Goal: Transaction & Acquisition: Purchase product/service

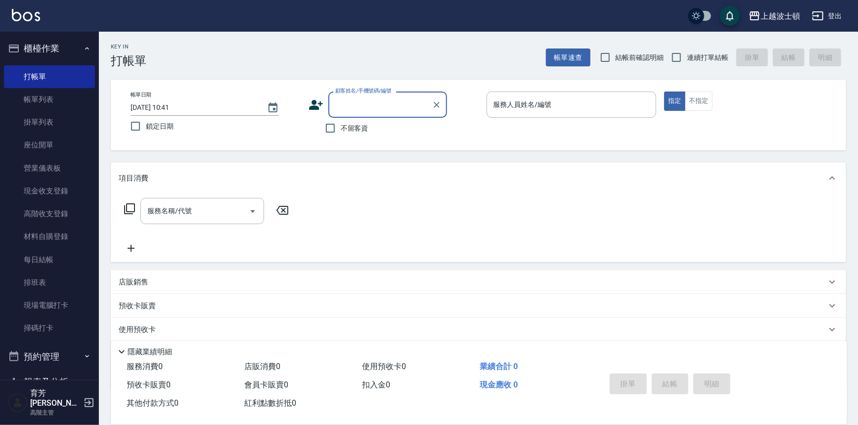
drag, startPoint x: 391, startPoint y: 108, endPoint x: 417, endPoint y: 113, distance: 26.6
click at [391, 108] on input "顧客姓名/手機號碼/編號" at bounding box center [380, 104] width 95 height 17
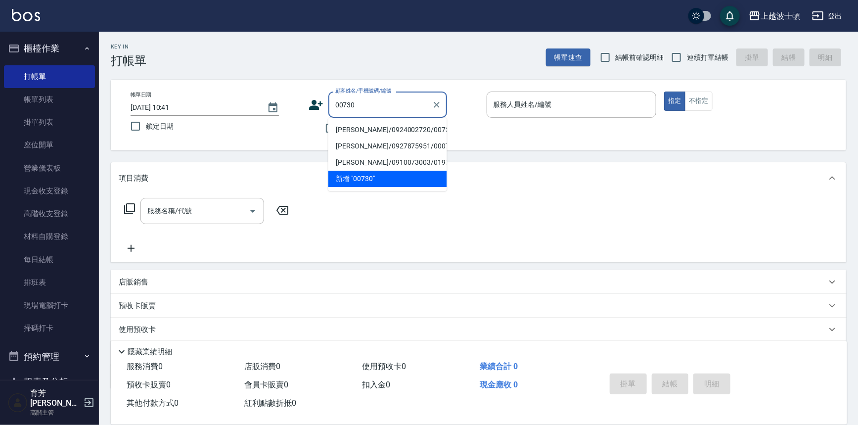
click at [393, 125] on li "[PERSON_NAME]/0924002720/00730" at bounding box center [387, 130] width 119 height 16
type input "[PERSON_NAME]/0924002720/00730"
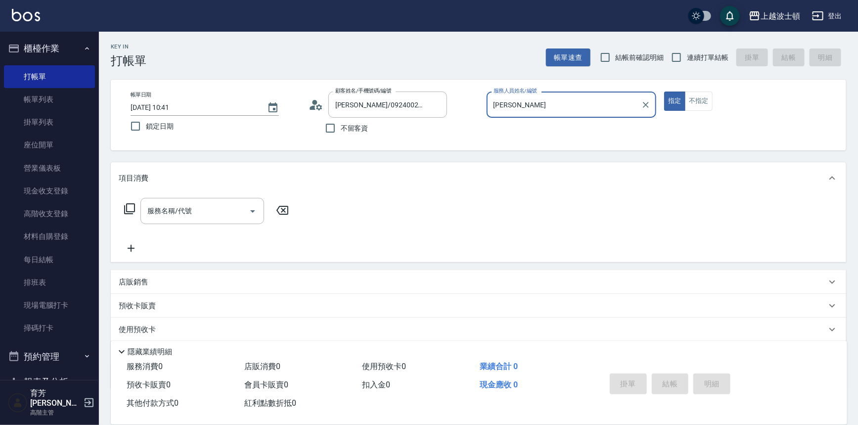
type input "麥"
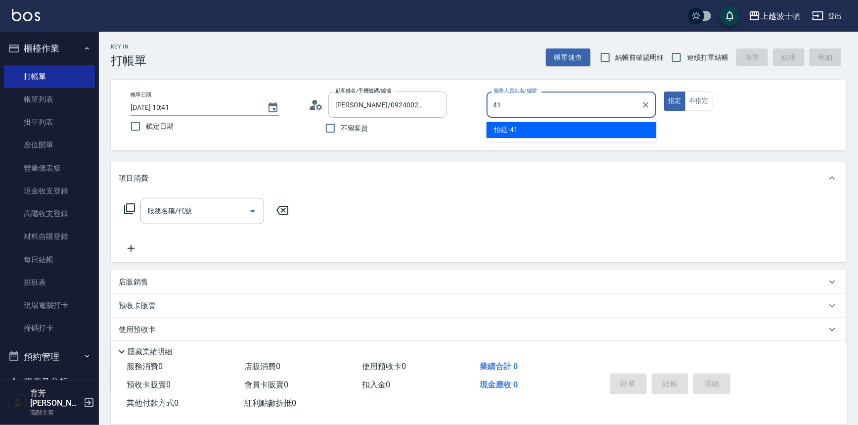
type input "怡廷-41"
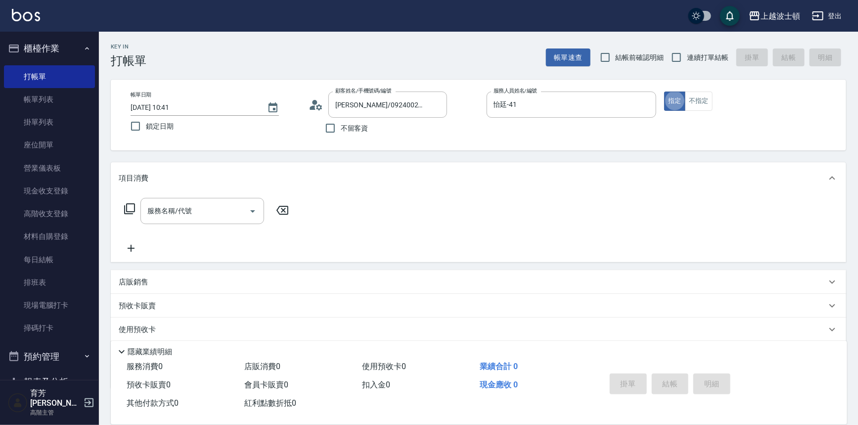
type button "true"
click at [122, 199] on div "服務名稱/代號 服務名稱/代號" at bounding box center [207, 211] width 176 height 26
click at [128, 205] on icon at bounding box center [130, 209] width 12 height 12
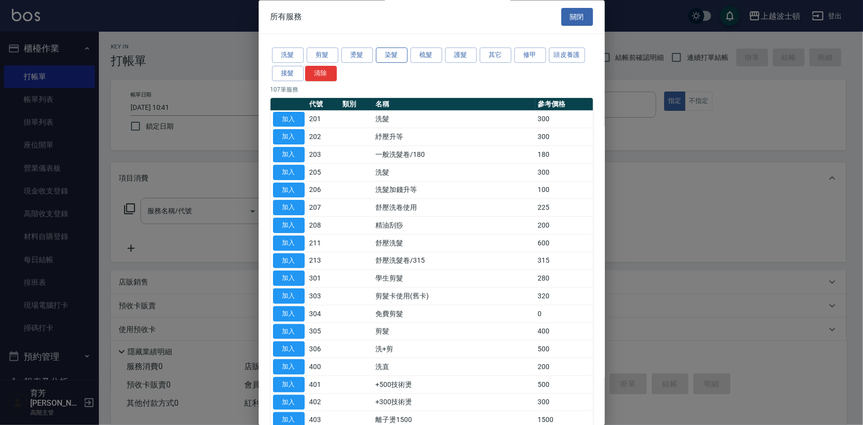
click at [393, 54] on button "染髮" at bounding box center [392, 55] width 32 height 15
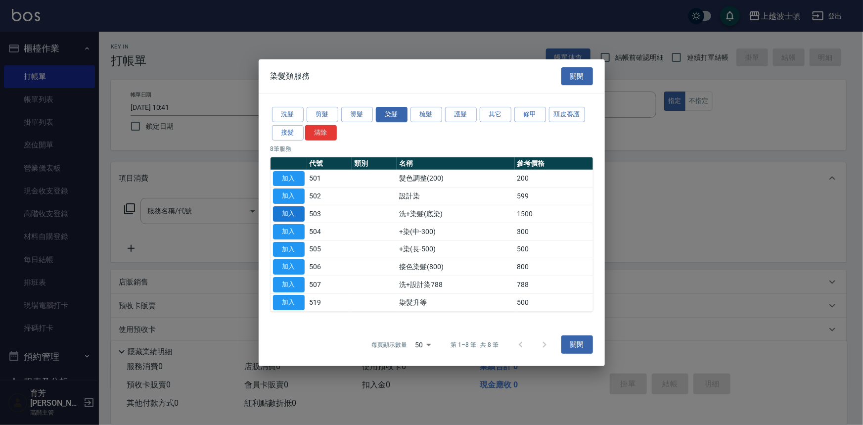
click at [290, 212] on button "加入" at bounding box center [289, 213] width 32 height 15
type input "洗+染髮(底染)(503)"
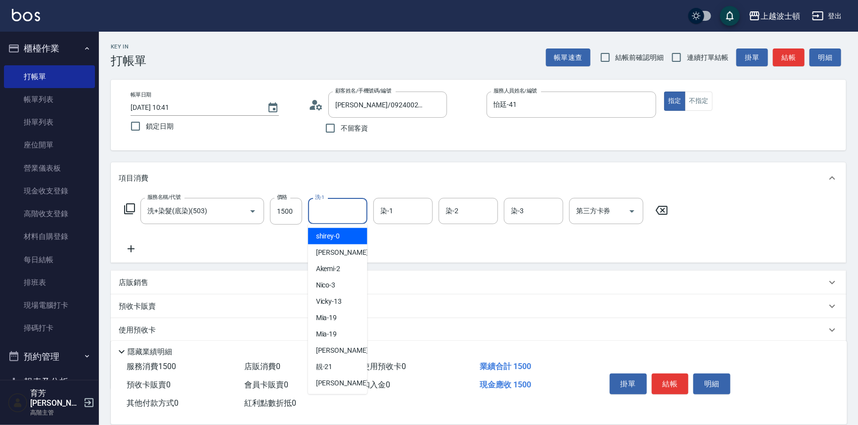
click at [321, 207] on input "洗-1" at bounding box center [337, 210] width 50 height 17
type input "怡廷-41"
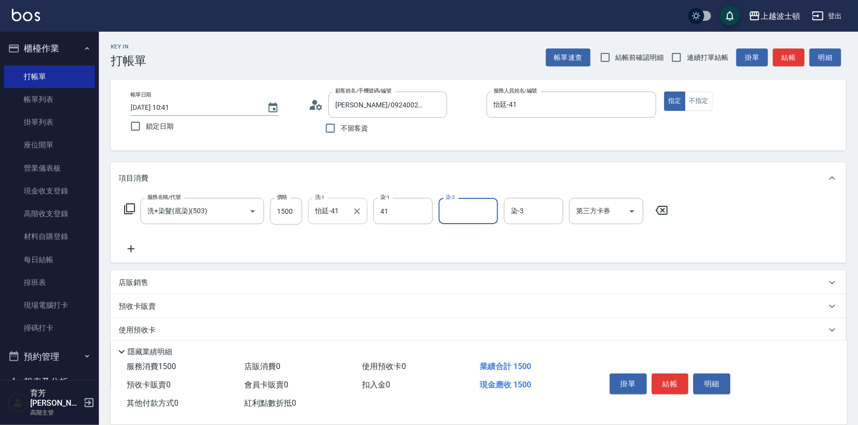
type input "怡廷-41"
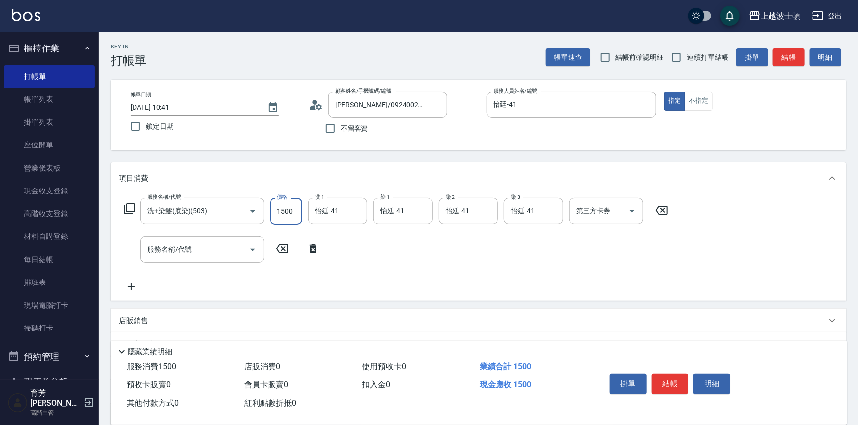
click at [286, 213] on input "1500" at bounding box center [286, 211] width 32 height 27
type input "1100"
click at [157, 242] on input "服務名稱/代號" at bounding box center [195, 249] width 100 height 17
click at [124, 212] on icon at bounding box center [129, 208] width 11 height 11
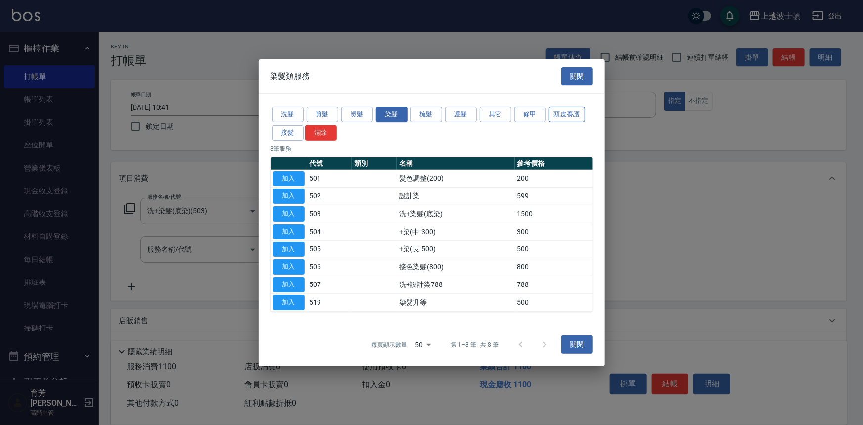
click at [551, 115] on button "頭皮養護" at bounding box center [567, 114] width 37 height 15
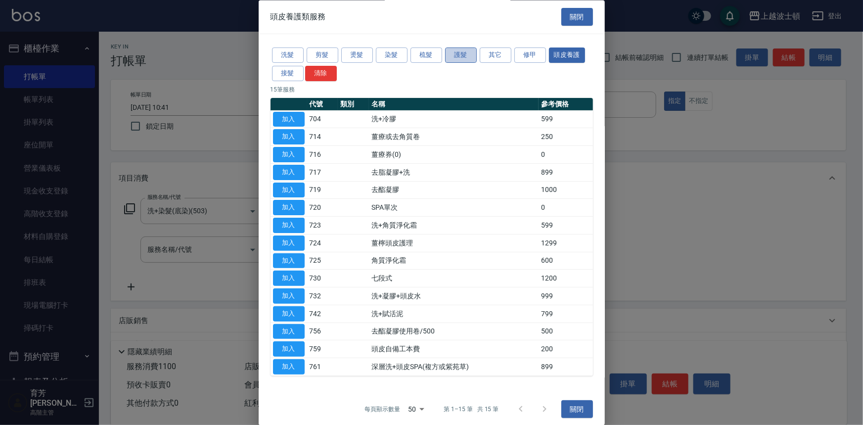
click at [462, 59] on button "護髮" at bounding box center [461, 55] width 32 height 15
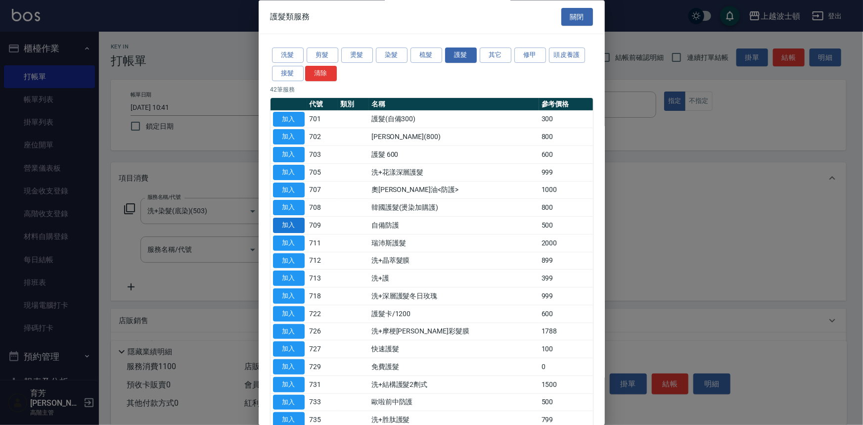
click at [277, 219] on button "加入" at bounding box center [289, 225] width 32 height 15
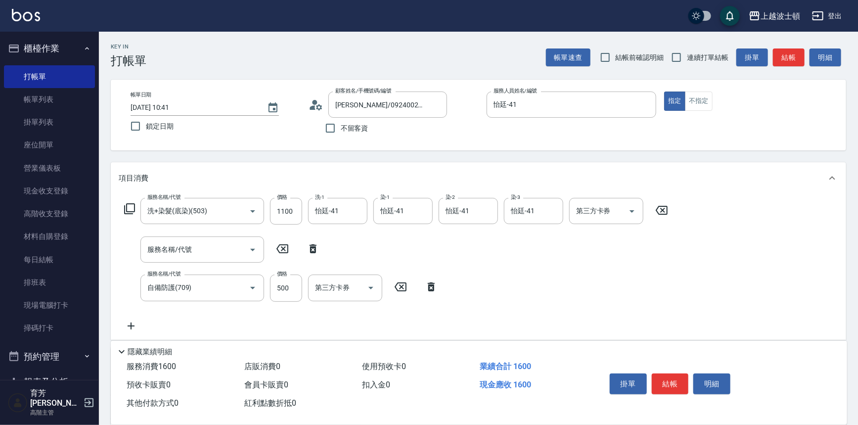
click at [312, 247] on icon at bounding box center [313, 248] width 7 height 9
type input "自備防護(709)"
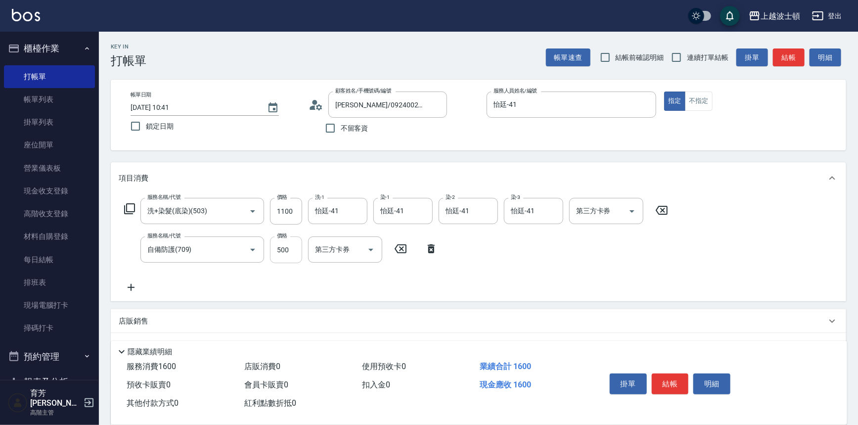
click at [281, 249] on input "500" at bounding box center [286, 249] width 32 height 27
type input "200"
click at [127, 212] on icon at bounding box center [129, 208] width 11 height 11
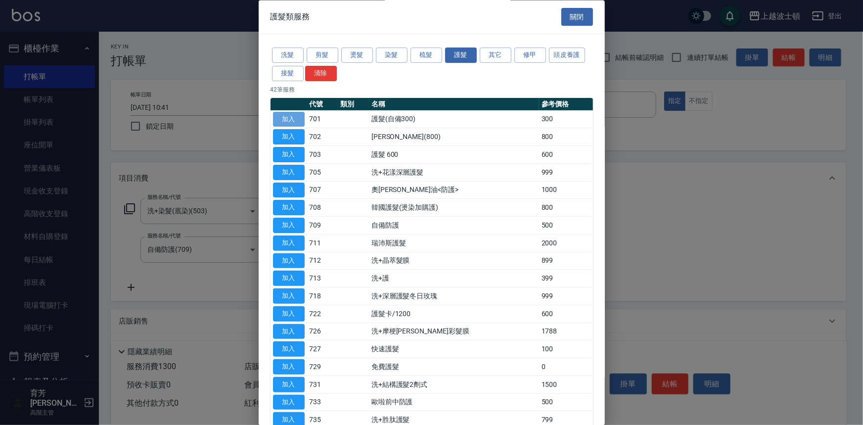
click at [292, 119] on button "加入" at bounding box center [289, 119] width 32 height 15
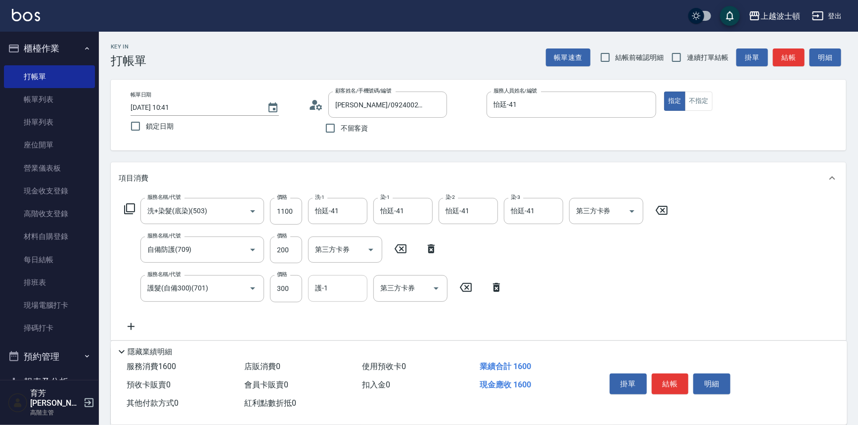
click at [343, 295] on input "護-1" at bounding box center [337, 287] width 50 height 17
type input "怡廷-41"
click at [669, 381] on button "結帳" at bounding box center [670, 383] width 37 height 21
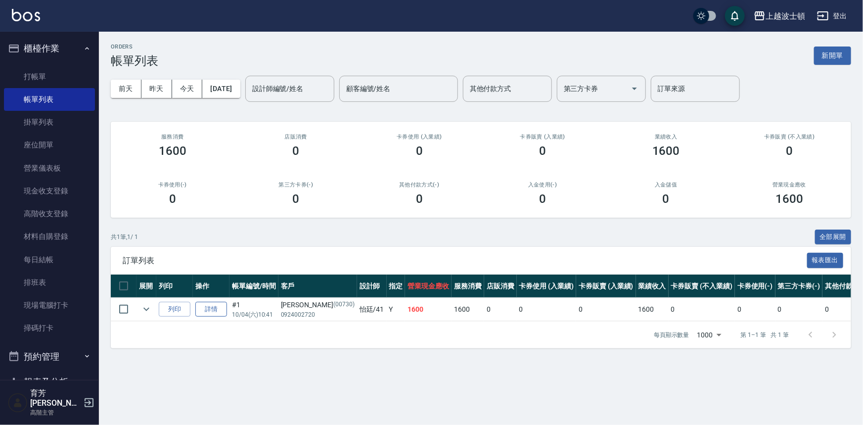
click at [220, 306] on link "詳情" at bounding box center [211, 309] width 32 height 15
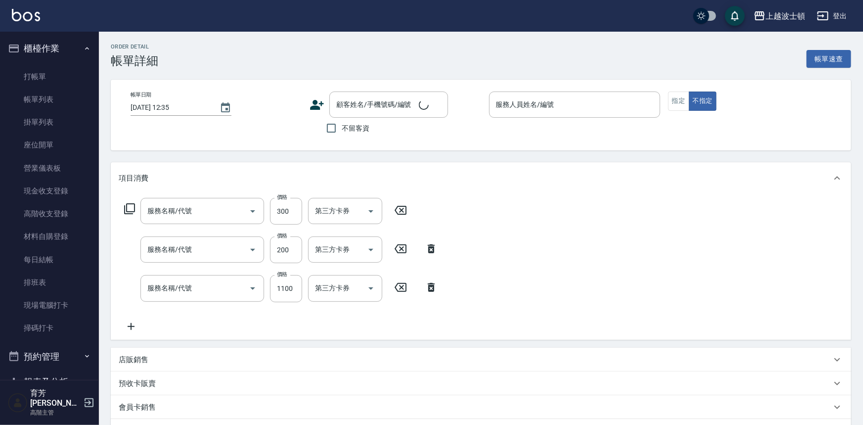
type input "[DATE] 10:41"
type input "怡廷-41"
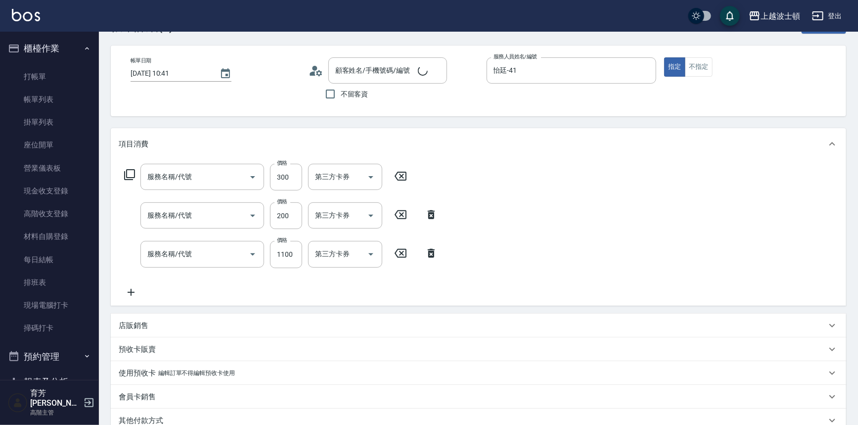
type input "護髮(自備300)(701)"
type input "自備防護(709)"
type input "洗+染髮(底染)(503)"
type input "[PERSON_NAME]/0924002720/00730"
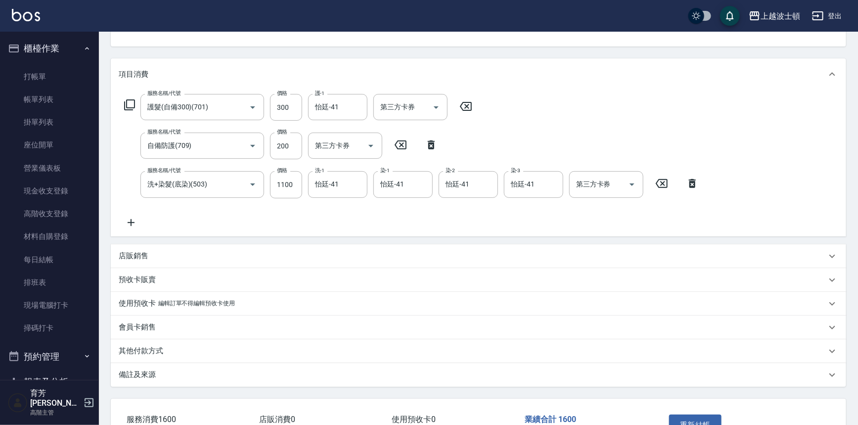
scroll to position [134, 0]
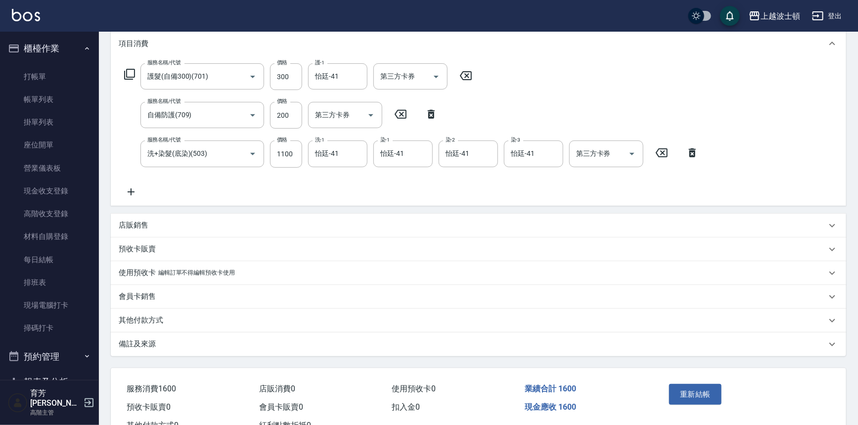
click at [184, 318] on div "其他付款方式" at bounding box center [473, 320] width 708 height 10
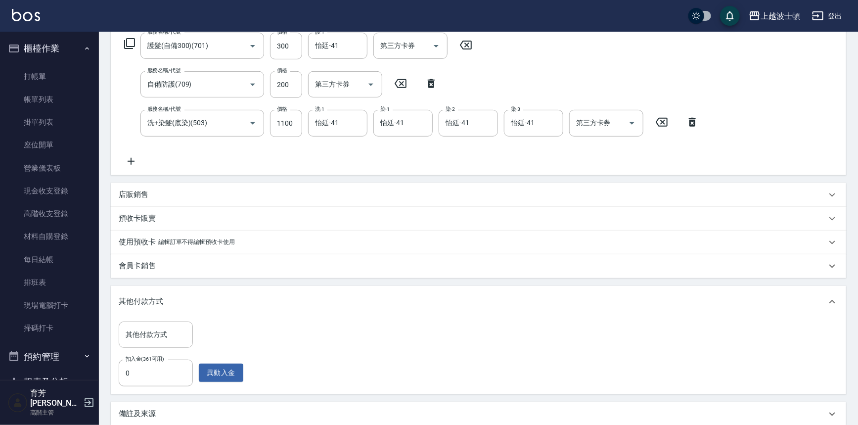
scroll to position [179, 0]
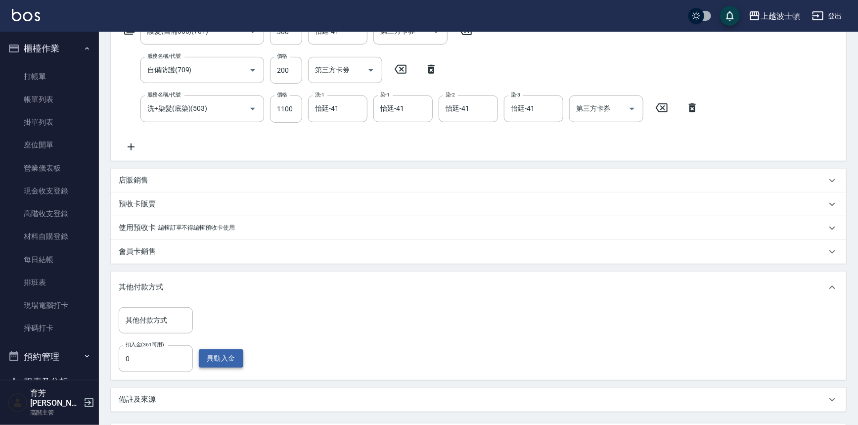
click at [212, 357] on button "異動入金" at bounding box center [221, 358] width 45 height 18
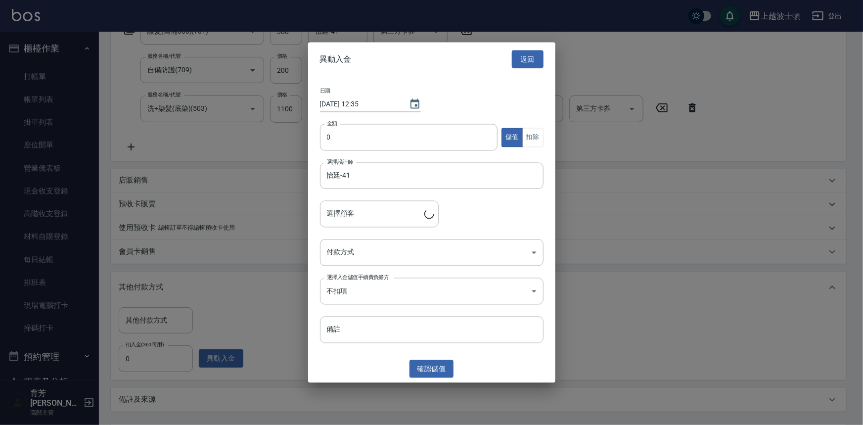
type input "[PERSON_NAME]/0924002720/00730"
click at [326, 140] on input "0" at bounding box center [409, 137] width 178 height 27
type input "2000"
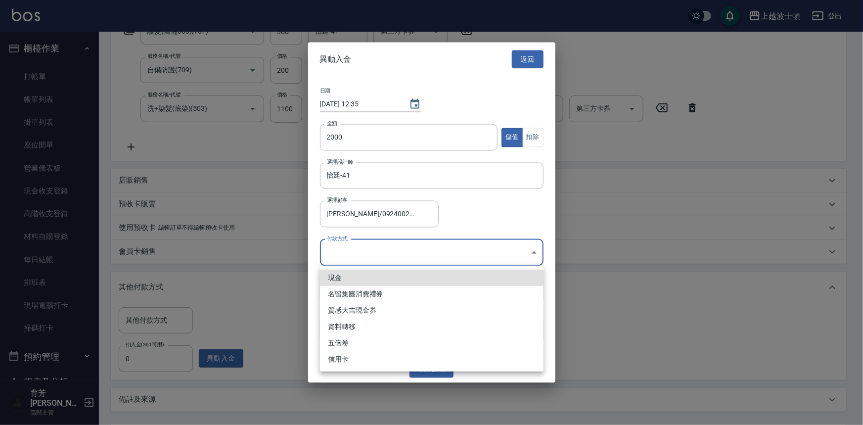
click at [345, 257] on body "上越波士頓 登出 櫃檯作業 打帳單 帳單列表 掛單列表 座位開單 營業儀表板 現金收支登錄 高階收支登錄 材料自購登錄 每日結帳 排班表 現場電腦打卡 掃碼打…" at bounding box center [431, 167] width 863 height 693
click at [346, 282] on li "現金" at bounding box center [431, 277] width 223 height 16
type input "現金"
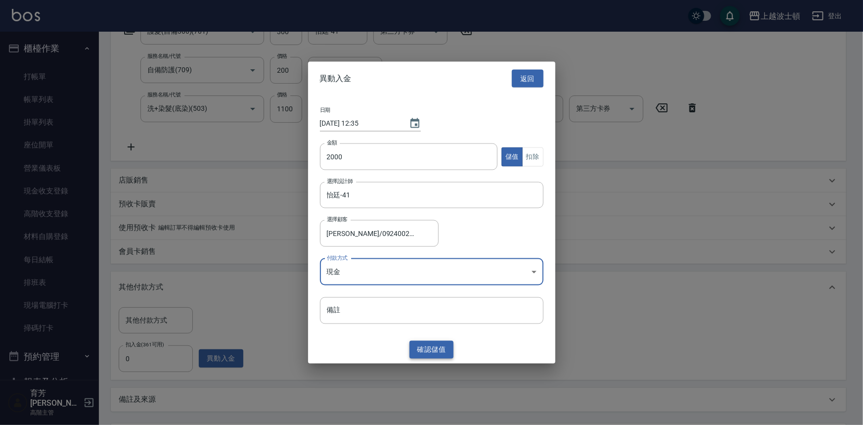
click at [438, 353] on button "確認 儲值" at bounding box center [431, 349] width 45 height 18
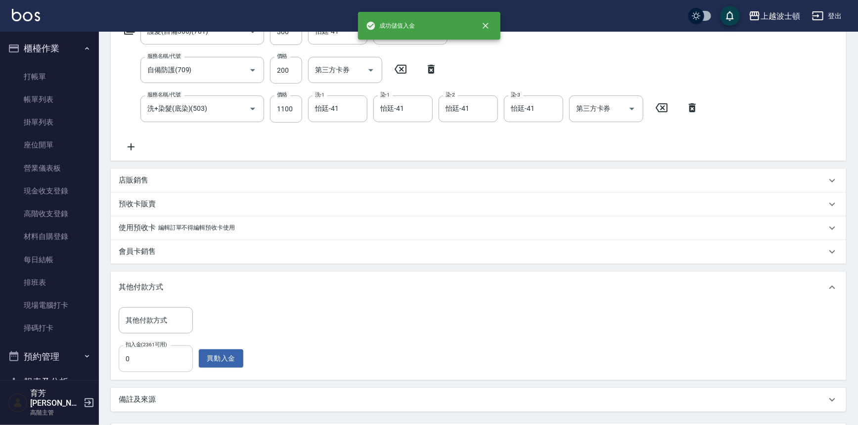
click at [190, 357] on input "0" at bounding box center [156, 358] width 74 height 27
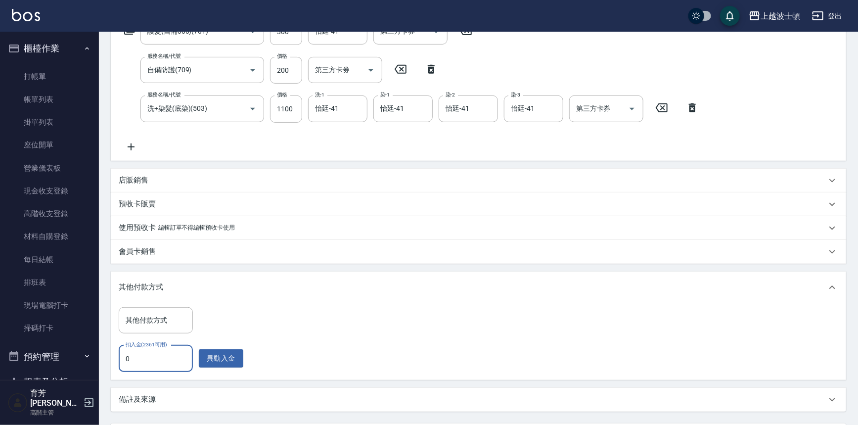
click at [168, 353] on input "0" at bounding box center [156, 358] width 74 height 27
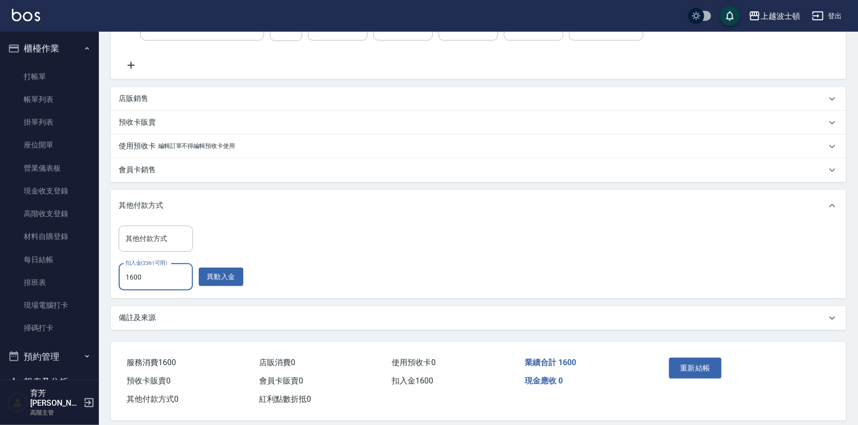
scroll to position [269, 0]
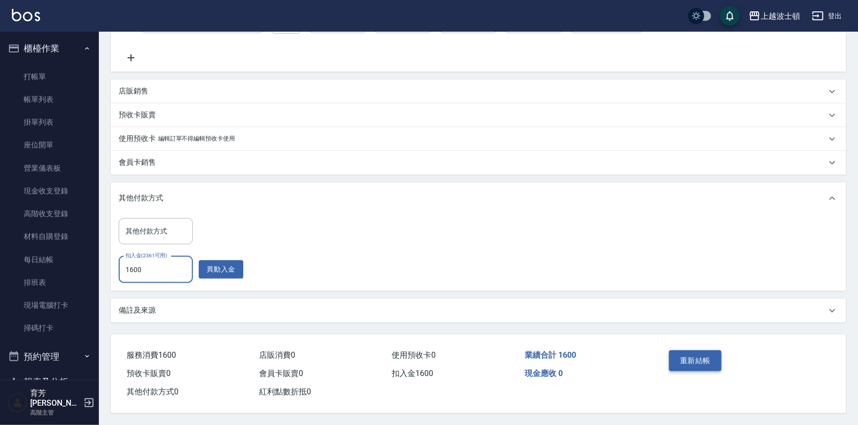
type input "1600"
click at [683, 356] on button "重新結帳" at bounding box center [695, 360] width 52 height 21
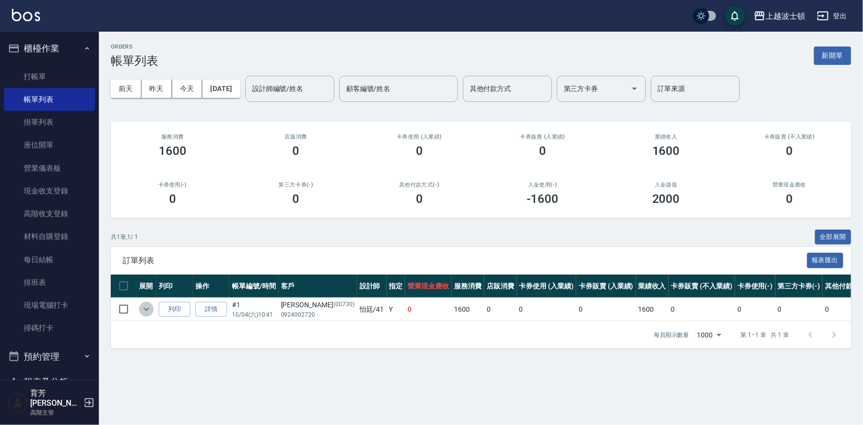
click at [146, 308] on icon "expand row" at bounding box center [146, 309] width 12 height 12
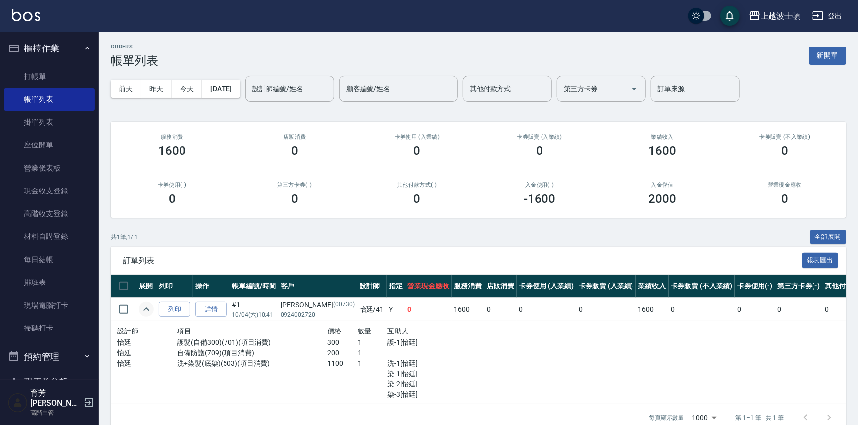
click at [146, 309] on icon "expand row" at bounding box center [146, 309] width 12 height 12
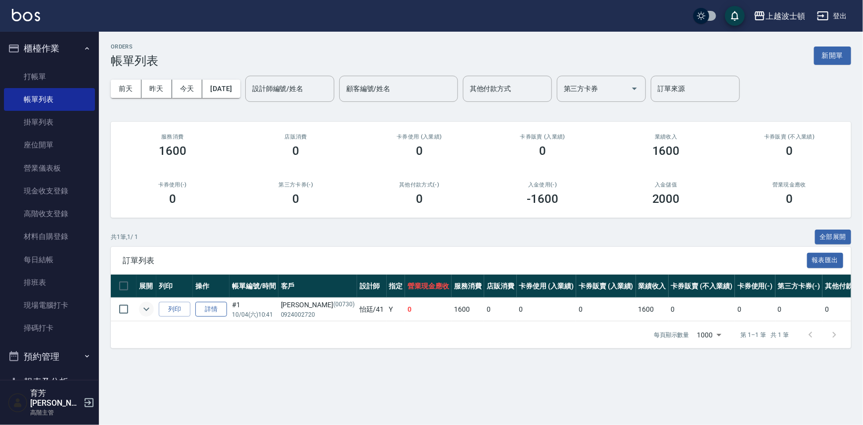
click at [221, 311] on link "詳情" at bounding box center [211, 309] width 32 height 15
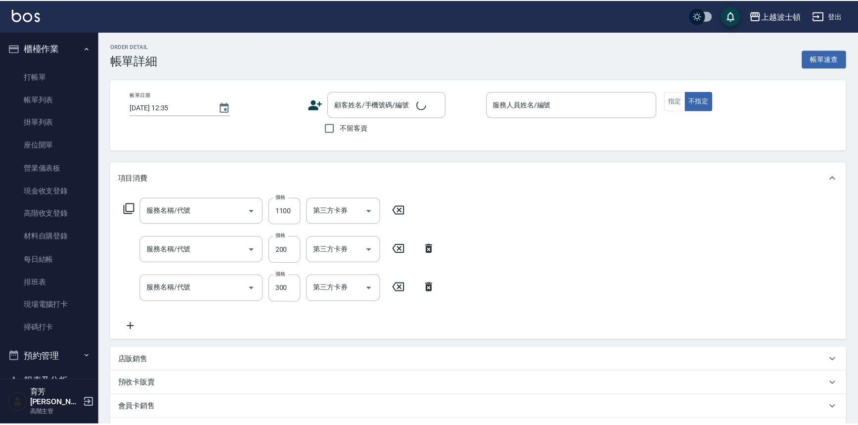
type input "[DATE] 10:41"
type input "怡廷-41"
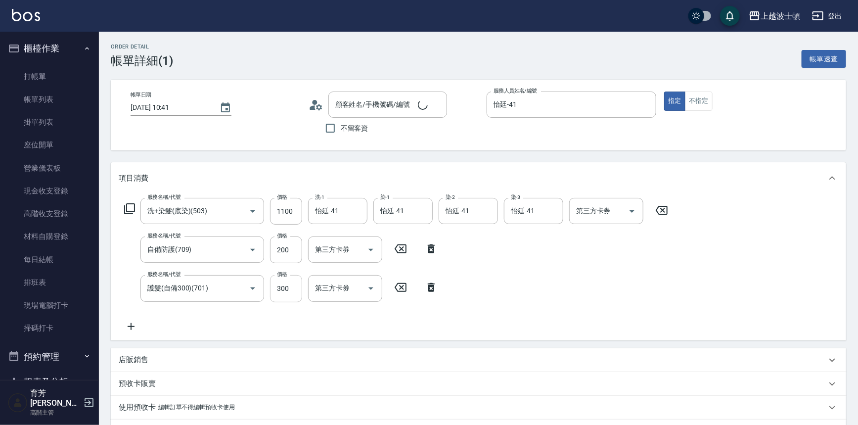
type input "洗+染髮(底染)(503)"
type input "自備防護(709)"
type input "護髮(自備300)(701)"
type input "[PERSON_NAME]/0924002720/00730"
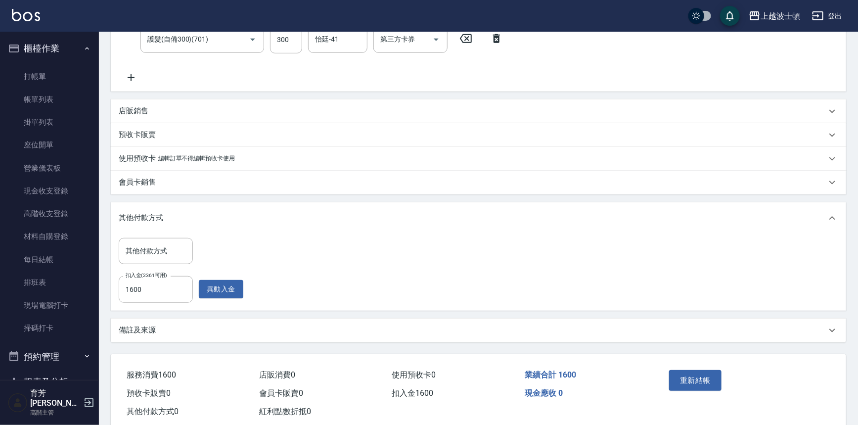
scroll to position [269, 0]
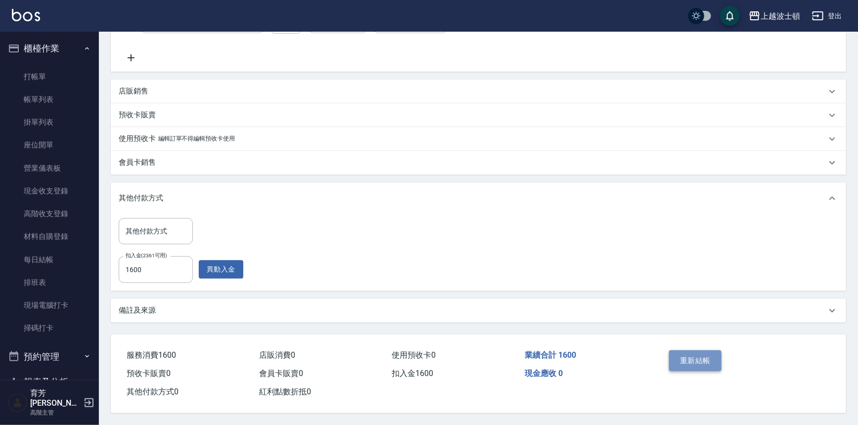
click at [704, 362] on button "重新結帳" at bounding box center [695, 360] width 52 height 21
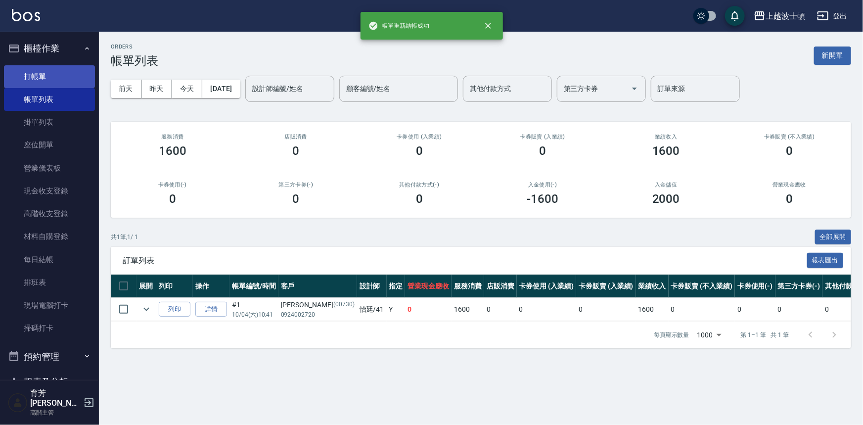
click at [51, 74] on link "打帳單" at bounding box center [49, 76] width 91 height 23
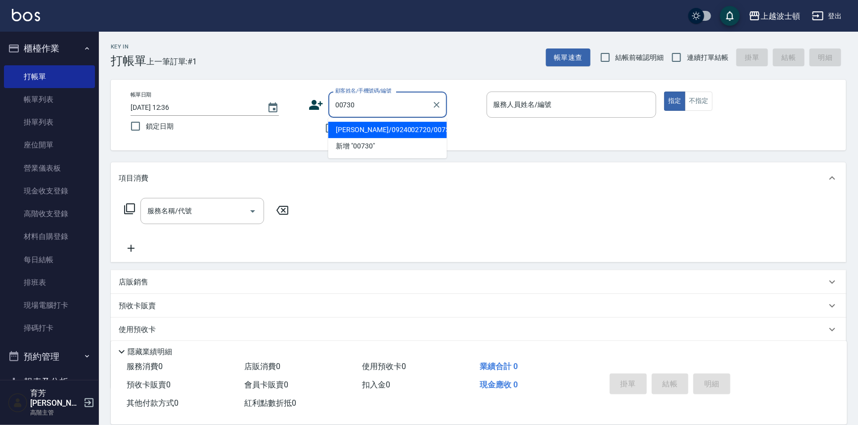
click at [388, 130] on li "[PERSON_NAME]/0924002720/00730" at bounding box center [387, 130] width 119 height 16
type input "[PERSON_NAME]/0924002720/00730"
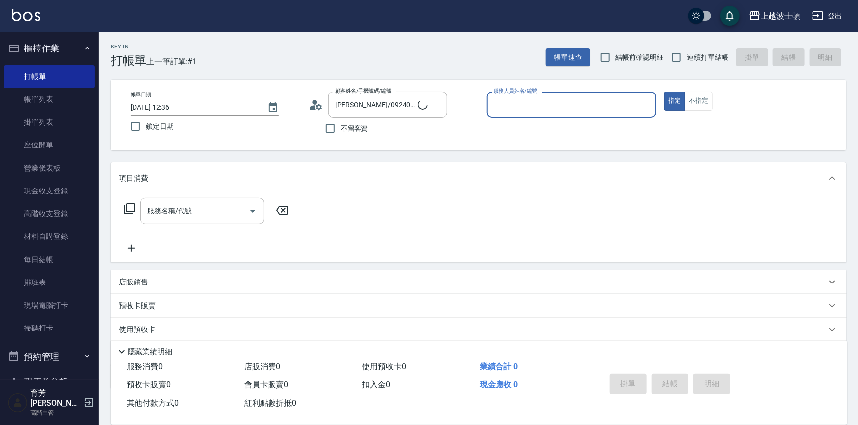
type input "[PERSON_NAME]-1"
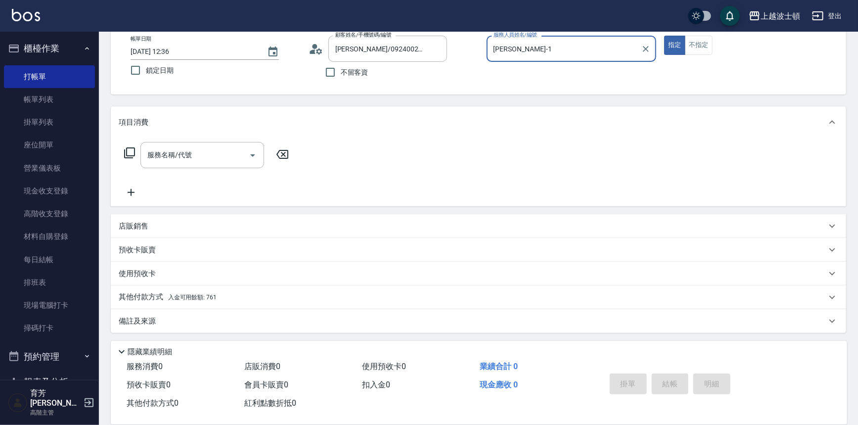
scroll to position [56, 0]
drag, startPoint x: 39, startPoint y: 78, endPoint x: 74, endPoint y: 78, distance: 35.6
click at [39, 78] on link "打帳單" at bounding box center [49, 76] width 91 height 23
click at [313, 66] on div "不留客資" at bounding box center [378, 71] width 138 height 21
click at [326, 68] on input "不留客資" at bounding box center [330, 71] width 21 height 21
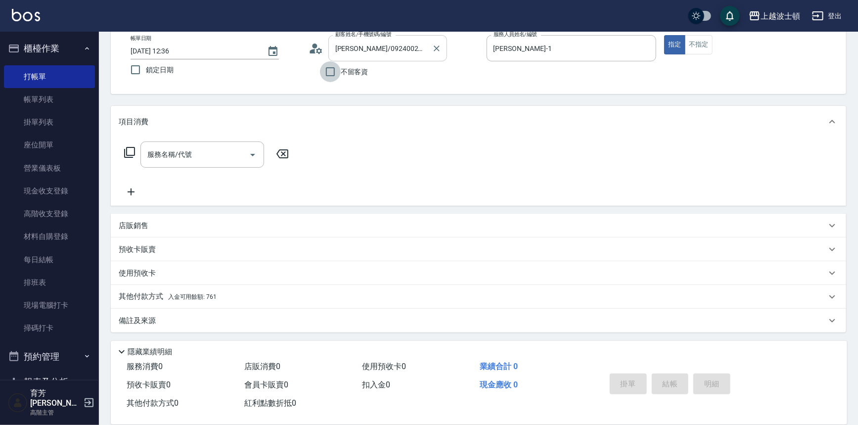
checkbox input "true"
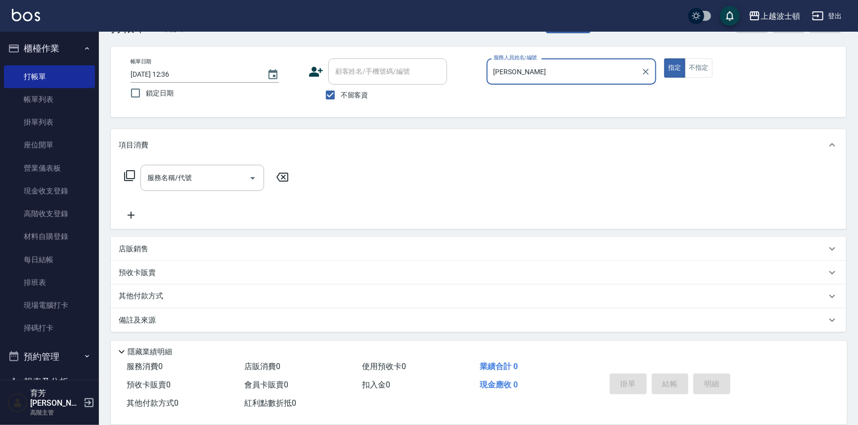
type input "麥"
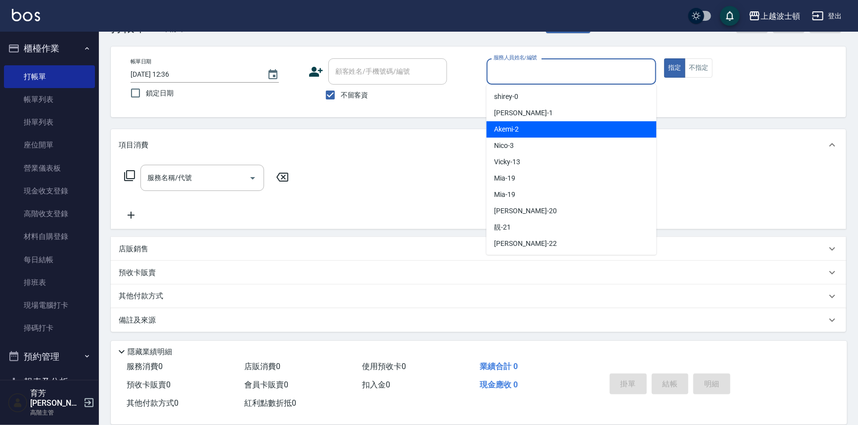
click at [440, 98] on div "不留客資" at bounding box center [378, 95] width 138 height 21
